Goal: Check status

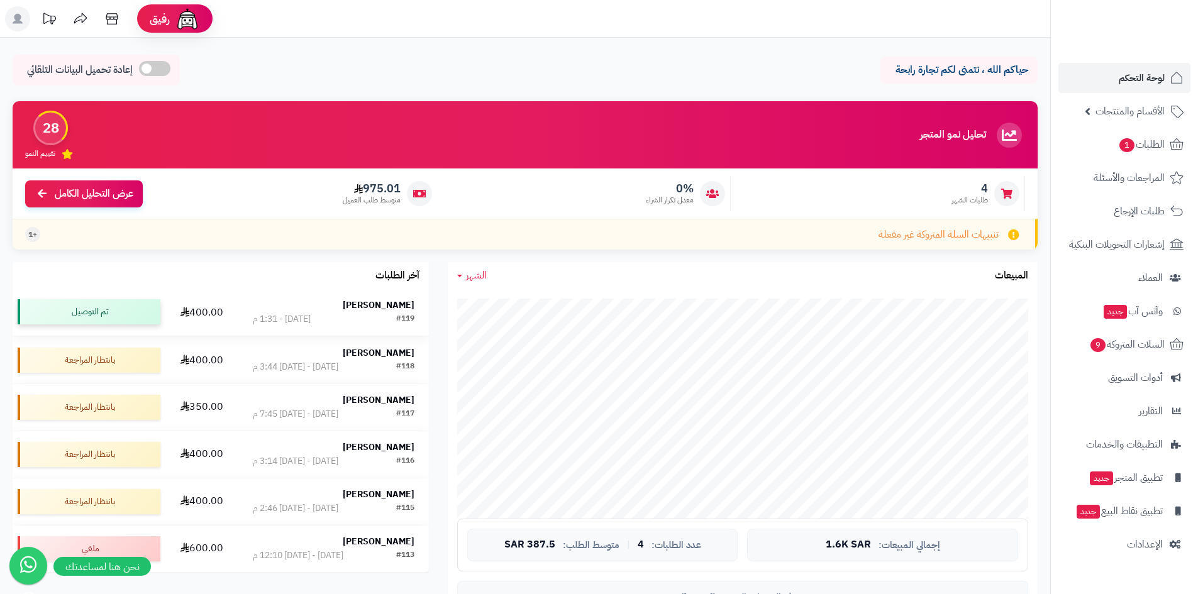
click at [99, 313] on div "تم التوصيل" at bounding box center [89, 311] width 143 height 25
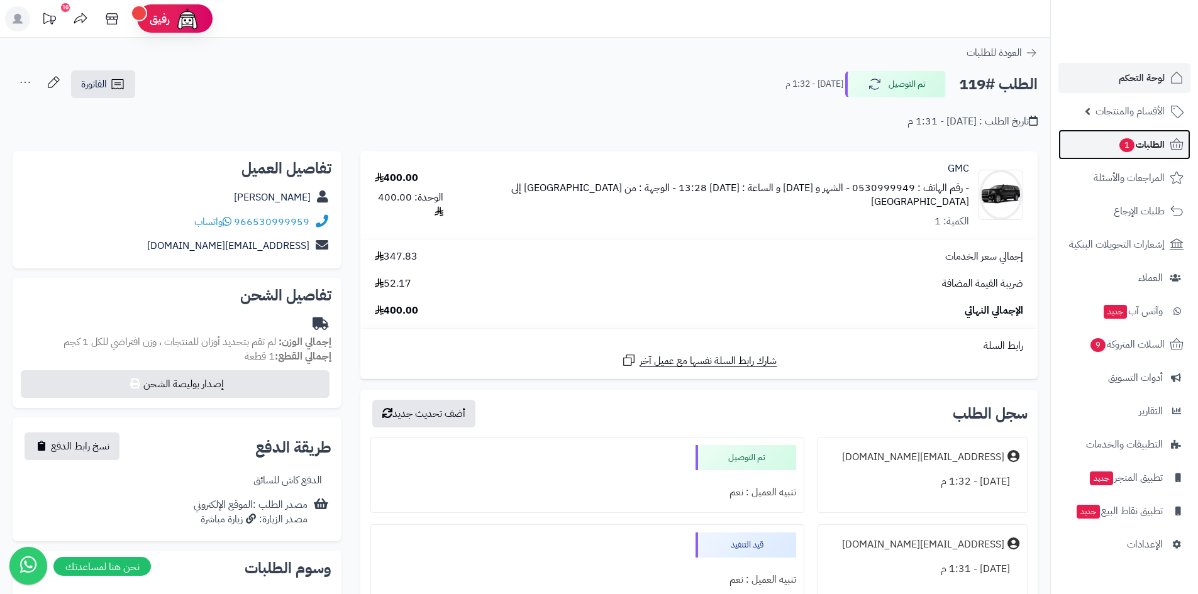
click at [1147, 135] on link "الطلبات 1" at bounding box center [1125, 145] width 132 height 30
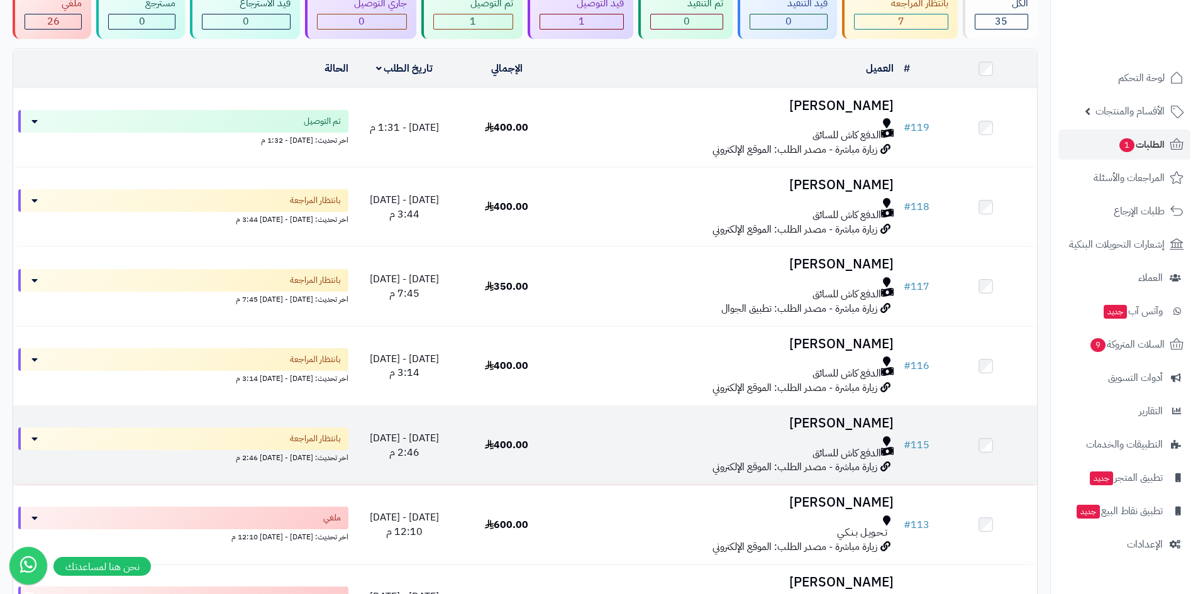
scroll to position [242, 0]
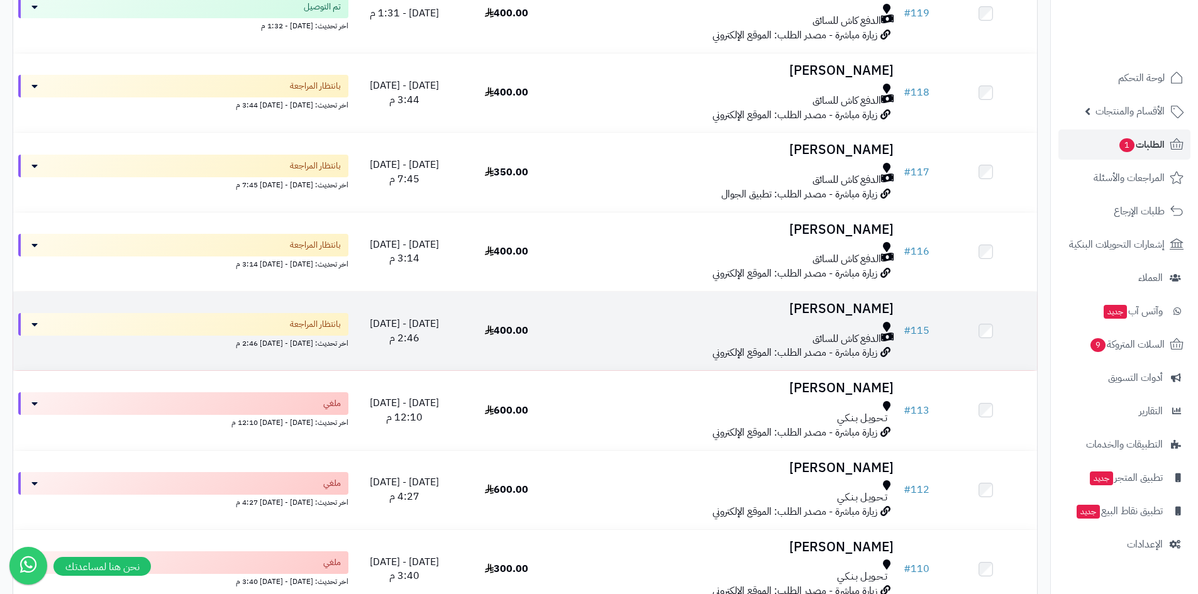
drag, startPoint x: 829, startPoint y: 422, endPoint x: 825, endPoint y: 496, distance: 74.4
